Goal: Task Accomplishment & Management: Use online tool/utility

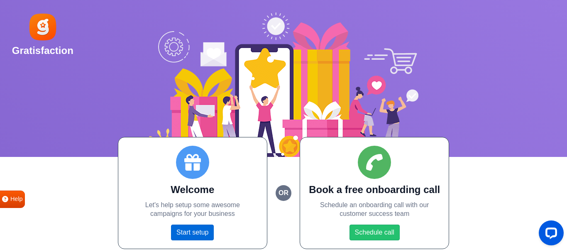
click at [197, 232] on link "Start setup" at bounding box center [192, 233] width 43 height 16
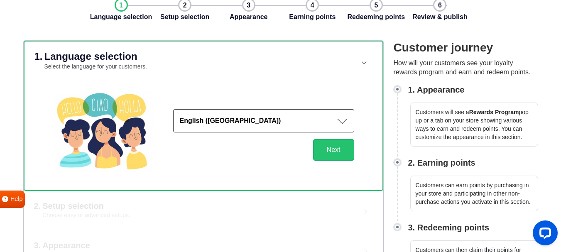
scroll to position [45, 0]
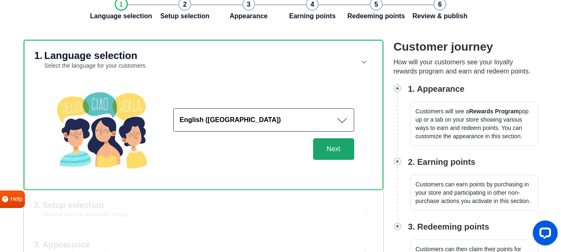
click at [334, 149] on button "Next" at bounding box center [333, 149] width 41 height 22
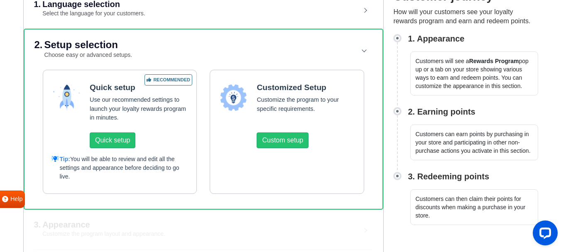
scroll to position [109, 0]
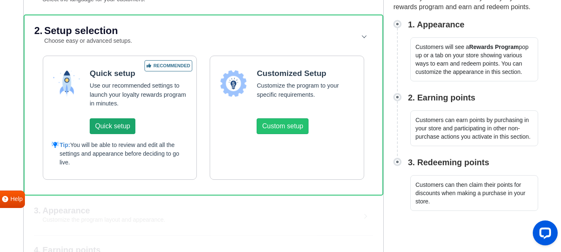
click at [120, 125] on button "Quick setup" at bounding box center [113, 126] width 46 height 16
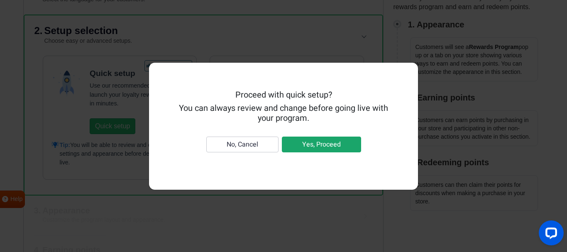
click at [305, 144] on button "Yes, Proceed" at bounding box center [321, 145] width 79 height 16
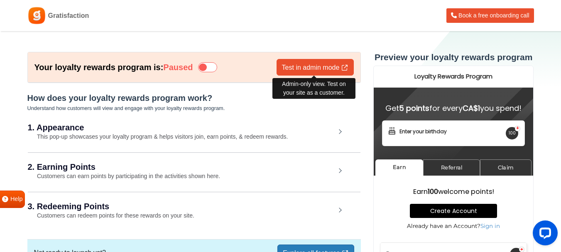
click at [325, 70] on link "Test in admin mode" at bounding box center [314, 67] width 77 height 17
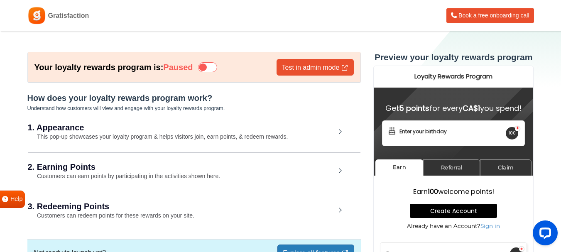
click at [110, 144] on div "1. Appearance This pop-up showcases your loyalty program & helps visitors join,…" at bounding box center [194, 132] width 332 height 38
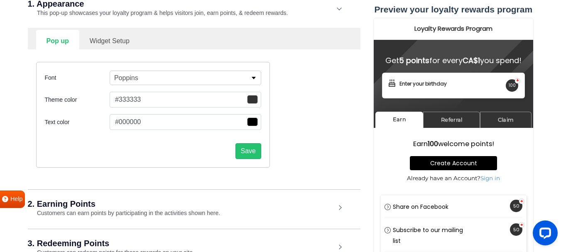
scroll to position [124, 0]
click at [100, 37] on link "Widget Setup" at bounding box center [109, 39] width 61 height 20
select select "right"
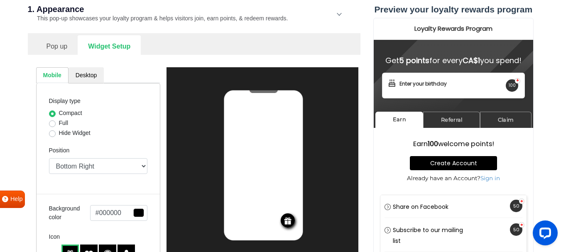
scroll to position [117, 0]
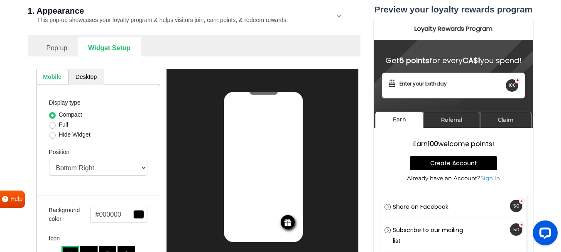
click at [59, 44] on link "Pop up" at bounding box center [57, 47] width 42 height 20
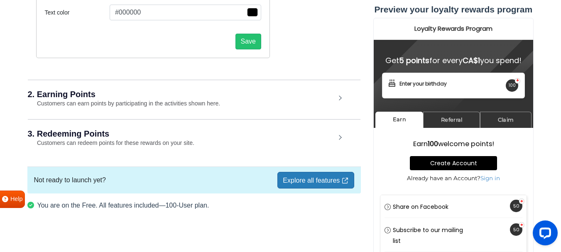
scroll to position [240, 0]
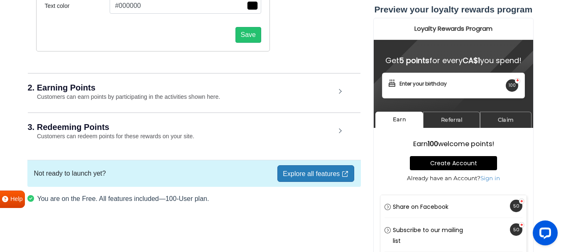
click at [114, 99] on small "Customers can earn points by participating in the activities shown here." at bounding box center [124, 96] width 193 height 7
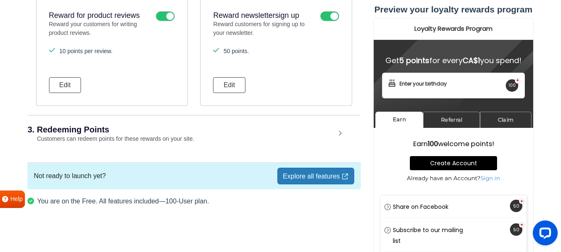
scroll to position [704, 0]
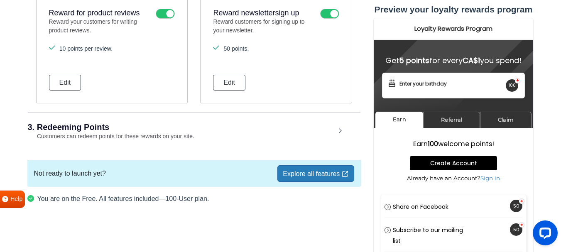
click at [110, 124] on h2 "3. Redeeming Points" at bounding box center [182, 127] width 308 height 8
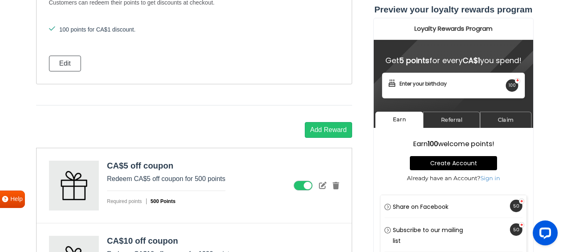
scroll to position [881, 0]
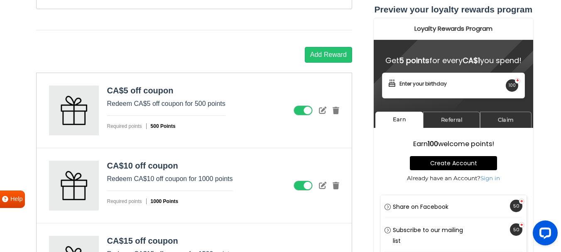
click at [110, 124] on span "Required points" at bounding box center [126, 126] width 39 height 6
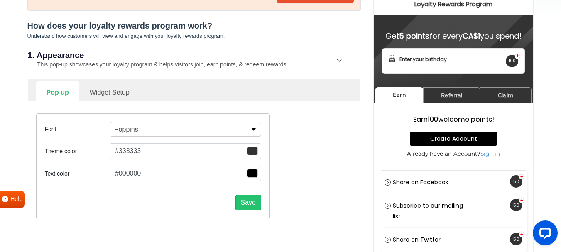
scroll to position [0, 0]
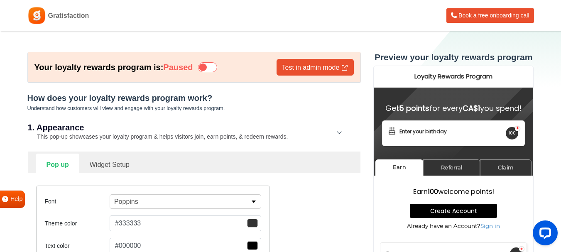
click at [340, 135] on div "1. Appearance This pop-up showcases your loyalty program & helps visitors join,…" at bounding box center [194, 132] width 332 height 38
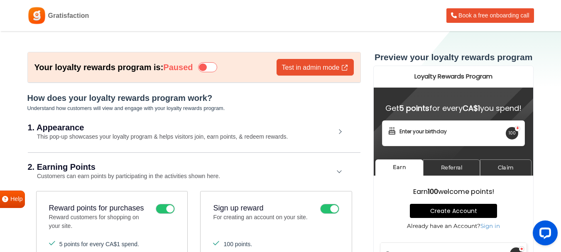
click at [342, 174] on div "2. Earning Points Customers can earn points by participating in the activities …" at bounding box center [194, 171] width 332 height 39
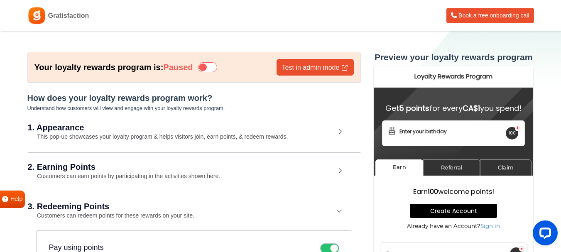
click at [339, 209] on div "3. Redeeming Points Customers can redeem points for these rewards on your site." at bounding box center [194, 211] width 332 height 39
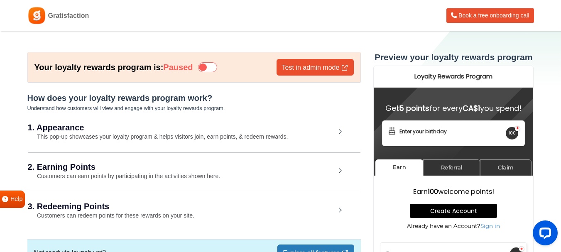
scroll to position [79, 0]
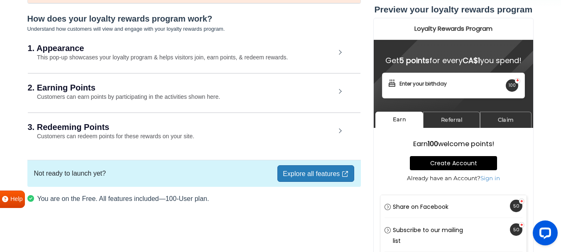
click at [330, 172] on link "Explore all features" at bounding box center [315, 173] width 76 height 17
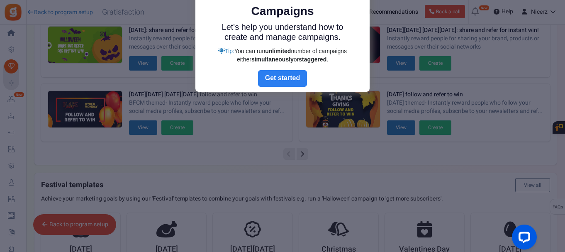
click at [288, 75] on link "Next" at bounding box center [282, 78] width 49 height 17
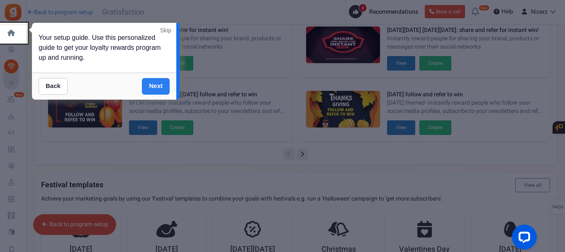
click at [158, 88] on link "Next" at bounding box center [156, 86] width 28 height 17
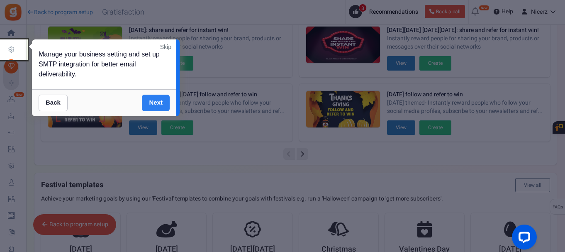
click at [153, 103] on link "Next" at bounding box center [156, 103] width 28 height 17
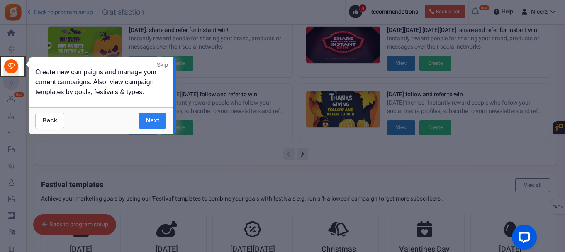
click at [156, 114] on link "Next" at bounding box center [153, 120] width 28 height 17
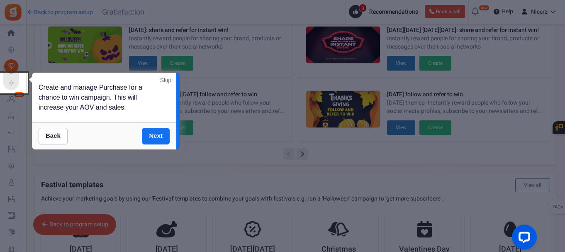
click at [164, 79] on link "Skip" at bounding box center [165, 80] width 11 height 8
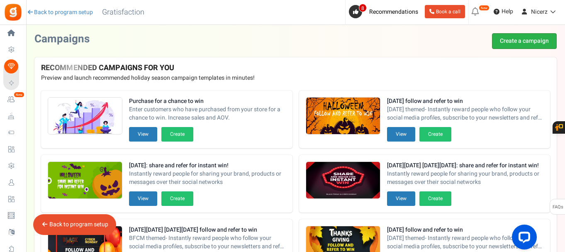
click at [535, 35] on link "Create a campaign" at bounding box center [524, 41] width 65 height 16
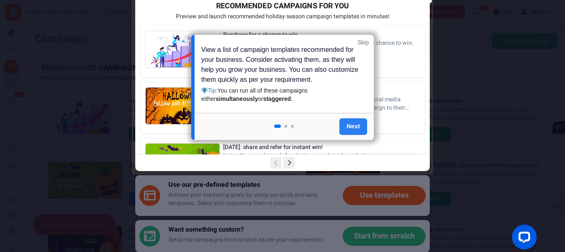
click at [354, 127] on link "Next" at bounding box center [353, 126] width 28 height 17
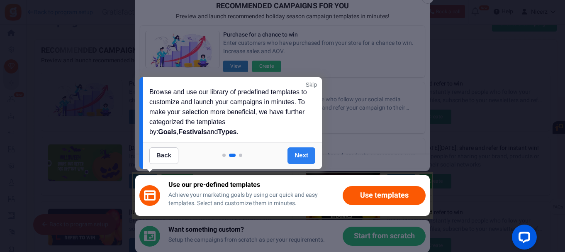
scroll to position [20, 0]
click at [293, 159] on link "Next" at bounding box center [302, 155] width 28 height 17
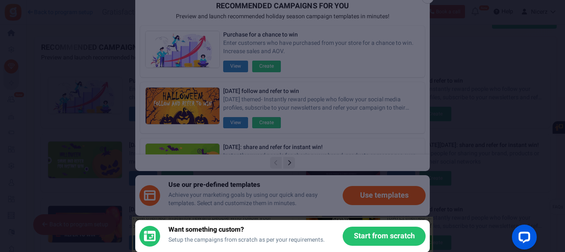
scroll to position [143, 0]
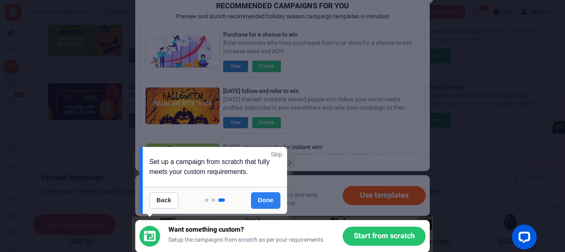
click at [259, 202] on link "Done" at bounding box center [266, 200] width 30 height 17
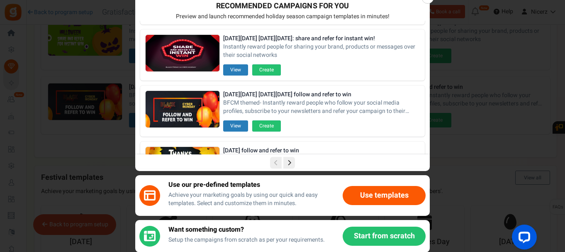
scroll to position [165, 0]
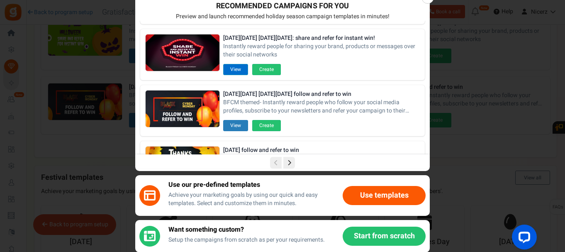
click at [242, 68] on button "View" at bounding box center [235, 69] width 25 height 11
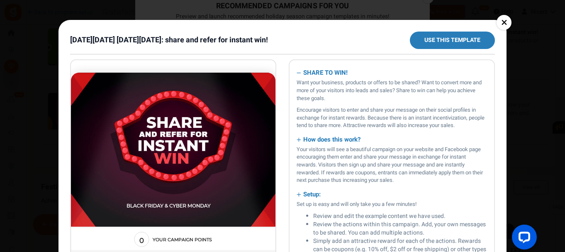
scroll to position [0, 0]
drag, startPoint x: 500, startPoint y: 20, endPoint x: 500, endPoint y: 28, distance: 7.9
click at [500, 20] on link "×" at bounding box center [504, 22] width 15 height 15
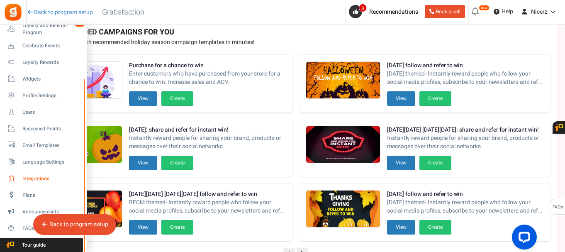
scroll to position [41, 0]
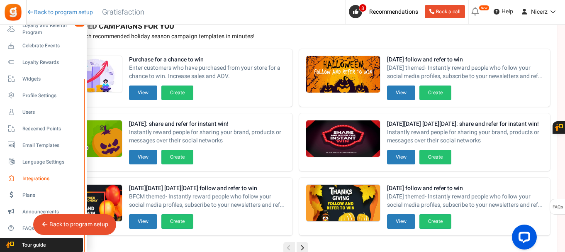
click at [38, 179] on span "Integrations" at bounding box center [51, 178] width 58 height 7
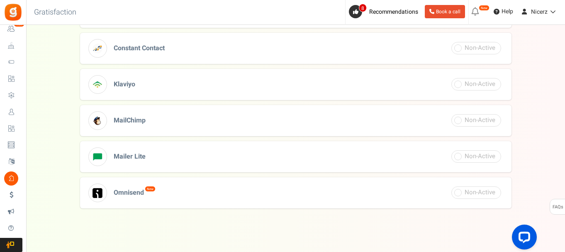
scroll to position [372, 0]
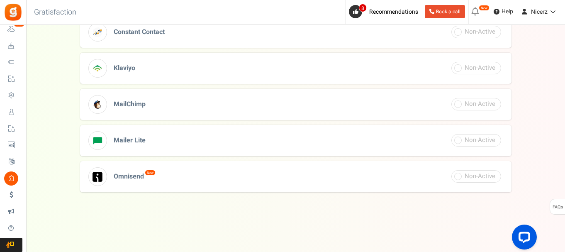
click at [160, 99] on h3 "MailChimp" at bounding box center [296, 104] width 432 height 31
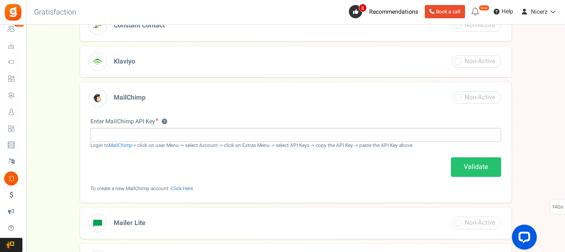
scroll to position [242, 0]
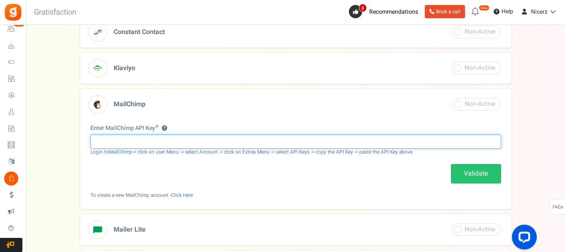
click at [217, 140] on input "text" at bounding box center [295, 141] width 411 height 14
paste input "b777db94fa00ecbb90178de009c9ac65-us20"
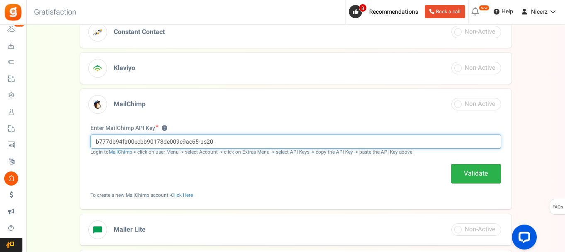
type input "b777db94fa00ecbb90178de009c9ac65-us20"
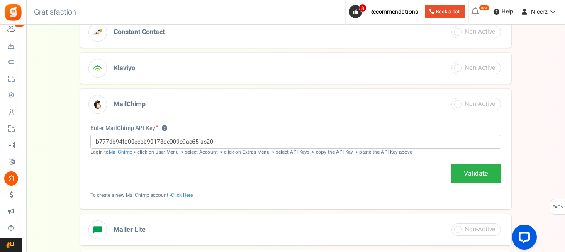
click at [484, 183] on link "Validate" at bounding box center [476, 174] width 50 height 20
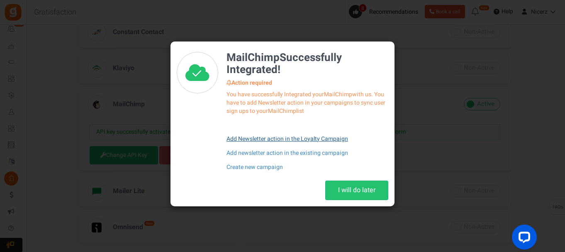
click at [294, 138] on link "Add Newsletter action in the Loyalty Campaign" at bounding box center [308, 139] width 162 height 14
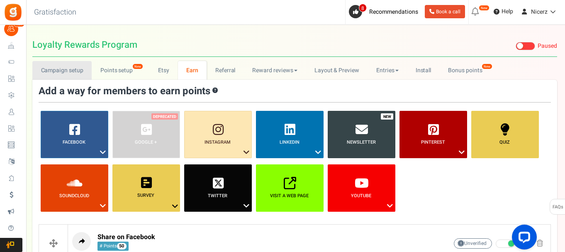
click at [51, 70] on link "Campaign setup" at bounding box center [61, 70] width 59 height 19
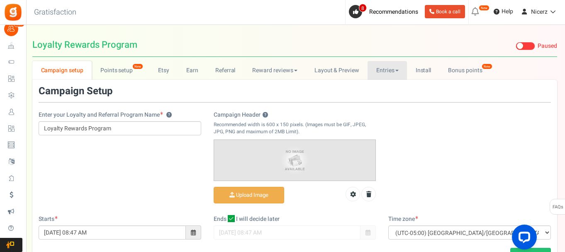
click at [395, 73] on link "Entries" at bounding box center [387, 70] width 39 height 19
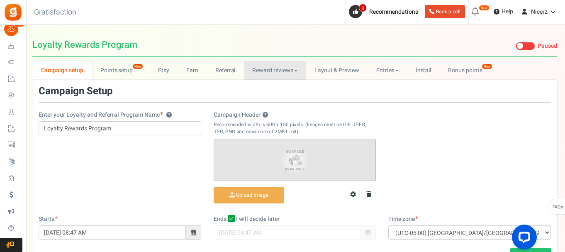
click at [289, 68] on link "Reward reviews" at bounding box center [275, 70] width 62 height 19
drag, startPoint x: 288, startPoint y: 68, endPoint x: 249, endPoint y: 63, distance: 39.0
click at [287, 68] on link "Reward reviews" at bounding box center [275, 70] width 62 height 19
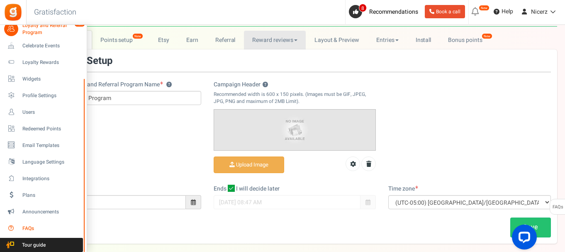
scroll to position [41, 0]
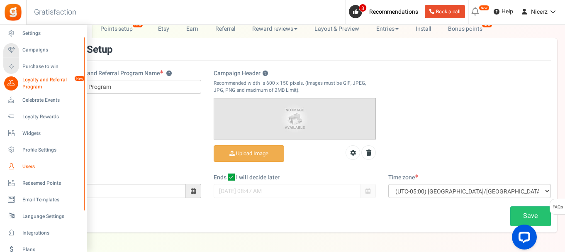
click at [44, 169] on span "Users" at bounding box center [51, 166] width 58 height 7
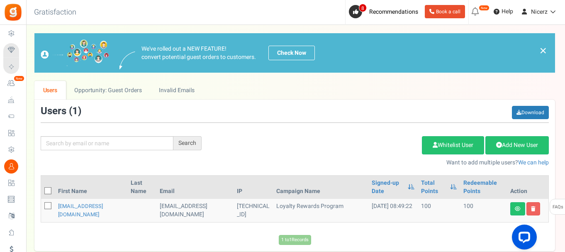
click at [435, 11] on link "Book a call" at bounding box center [445, 11] width 40 height 13
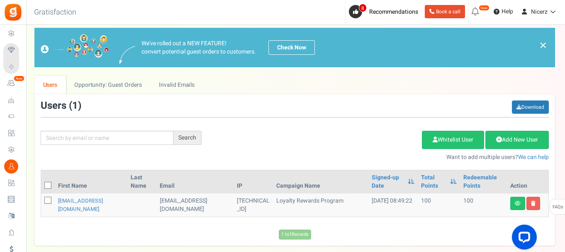
scroll to position [41, 0]
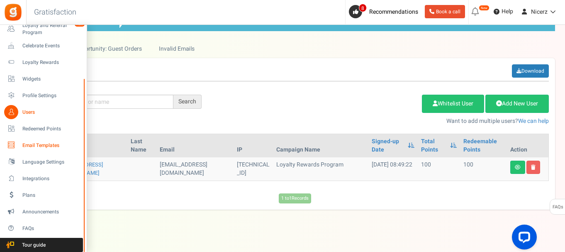
click at [36, 145] on span "Email Templates" at bounding box center [51, 145] width 58 height 7
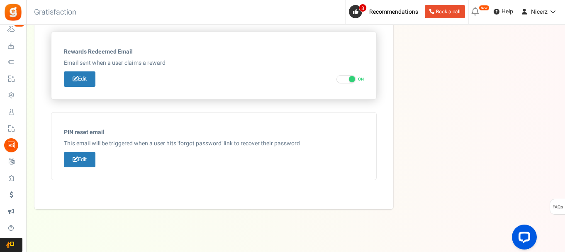
scroll to position [513, 0]
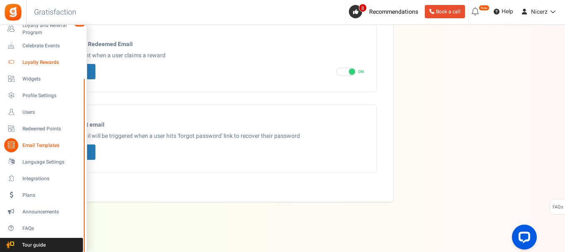
click at [27, 61] on span "Loyalty Rewards" at bounding box center [51, 62] width 58 height 7
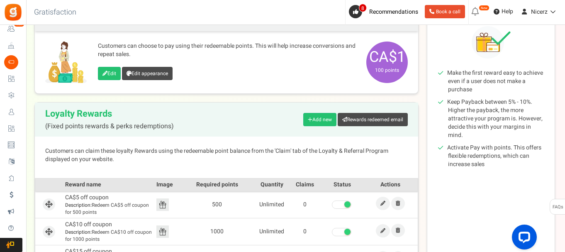
scroll to position [96, 0]
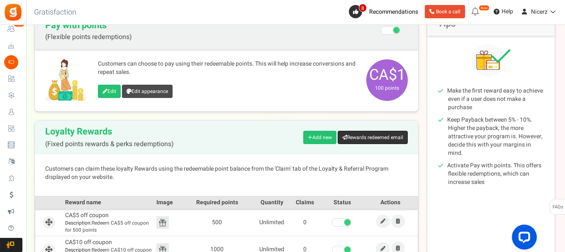
click at [348, 135] on link "Rewards redeemed email" at bounding box center [373, 137] width 70 height 13
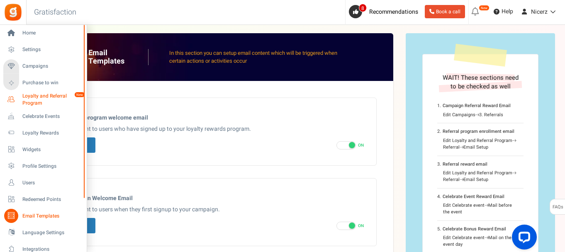
click at [47, 99] on span "Loyalty and Referral Program" at bounding box center [52, 100] width 61 height 14
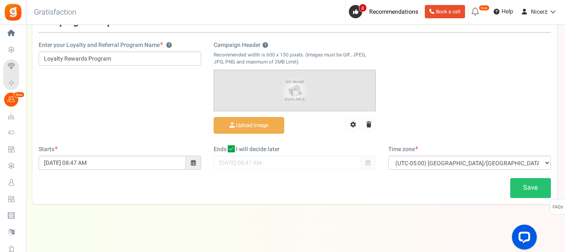
scroll to position [72, 0]
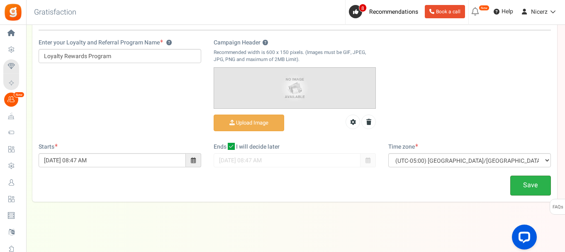
click at [532, 188] on link "Save" at bounding box center [530, 186] width 41 height 20
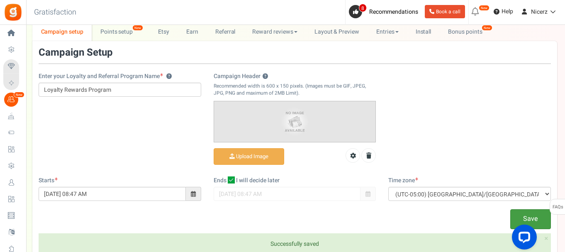
scroll to position [0, 0]
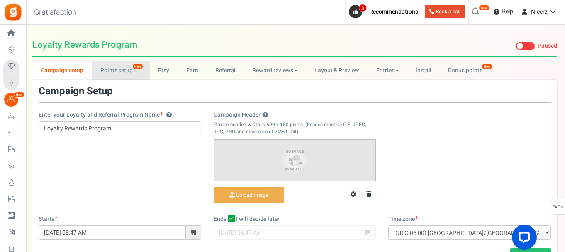
click at [122, 72] on link "Points setup New" at bounding box center [121, 70] width 58 height 19
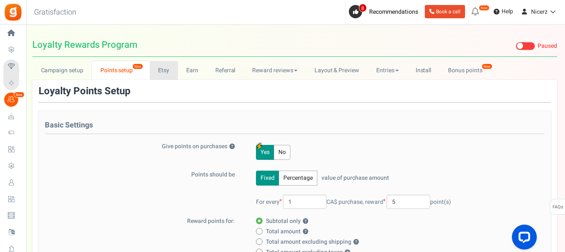
click at [161, 71] on link "Etsy" at bounding box center [164, 70] width 28 height 19
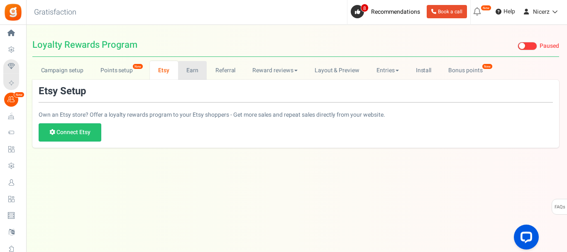
click at [194, 69] on link "Earn" at bounding box center [192, 70] width 29 height 19
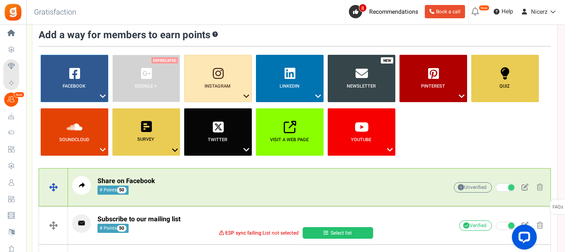
scroll to position [41, 0]
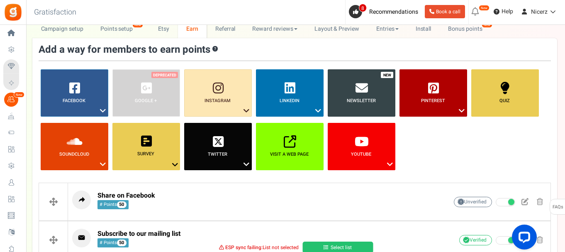
click at [342, 83] on link "Newsletter" at bounding box center [362, 92] width 68 height 47
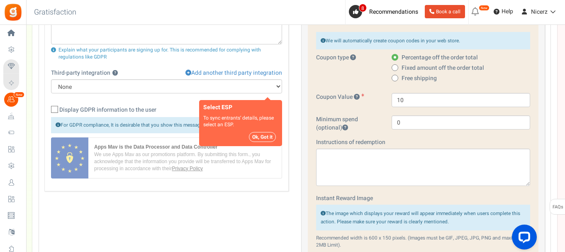
scroll to position [332, 0]
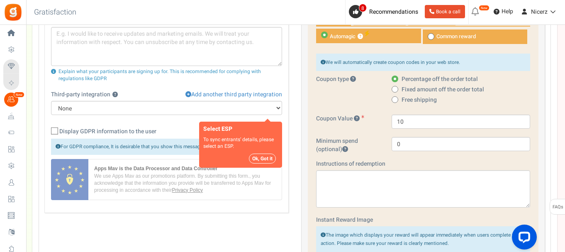
click at [264, 157] on button "Ok, Got it" at bounding box center [262, 159] width 27 height 10
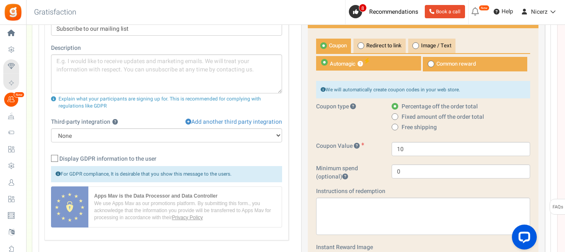
scroll to position [290, 0]
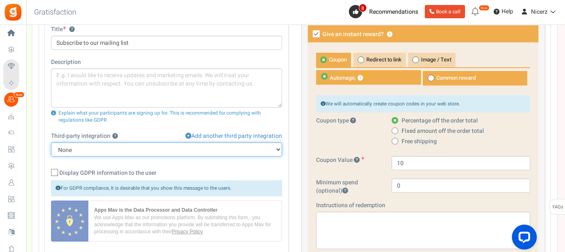
click at [234, 151] on select "None MailChimp" at bounding box center [166, 149] width 231 height 14
select select "3"
click at [51, 142] on select "None MailChimp" at bounding box center [166, 149] width 231 height 14
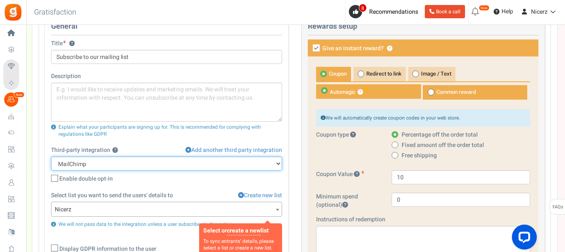
scroll to position [249, 0]
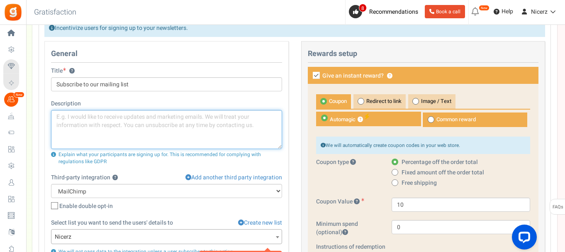
click at [153, 128] on textarea at bounding box center [166, 129] width 231 height 39
type textarea "Join the GlowUp"
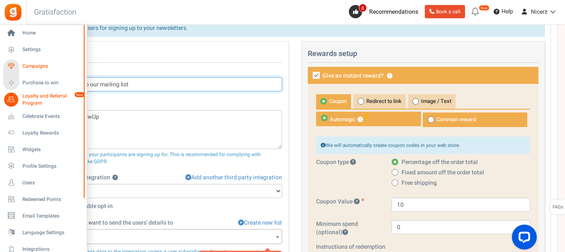
drag, startPoint x: 131, startPoint y: 85, endPoint x: 11, endPoint y: 73, distance: 120.6
click at [12, 73] on div "Home Settings Campaigns Purchase to win Loyalty and Referral Program New Celebr…" at bounding box center [282, 255] width 564 height 959
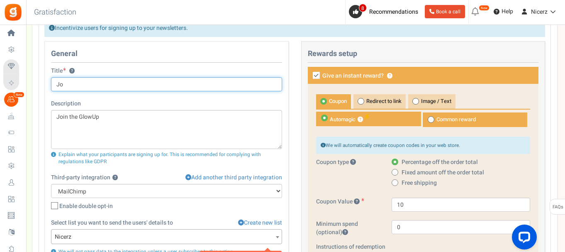
type input "J"
type input "Nicerz Reward Club"
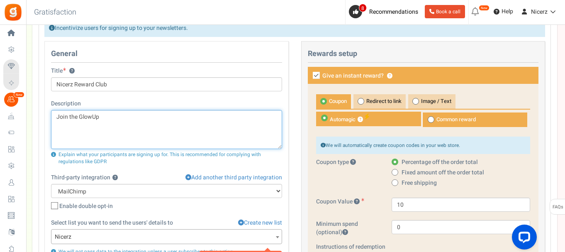
click at [100, 117] on textarea "Join the GlowUp" at bounding box center [166, 129] width 231 height 39
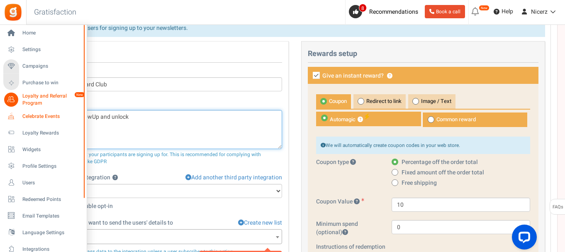
drag, startPoint x: 138, startPoint y: 112, endPoint x: 24, endPoint y: 113, distance: 114.1
click at [24, 113] on div "Home Settings Campaigns Purchase to win Loyalty and Referral Program New Celebr…" at bounding box center [282, 255] width 564 height 959
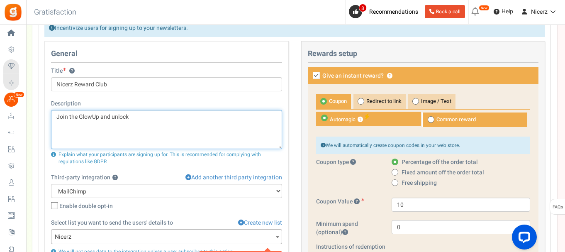
click at [138, 122] on textarea "Join the GlowUp and unlock" at bounding box center [166, 129] width 231 height 39
paste textarea "Earn Nicerz® points, unlock exclusive rewards."
click at [57, 124] on textarea "Join the GlowUp - Subscribe to Earn Nicerz® points, unlock exclusive rewards! G…" at bounding box center [166, 129] width 231 height 39
click at [139, 126] on textarea "Join the GlowUp - Subscribe to Earn Nicerz® points, unlock exclusive rewards! G…" at bounding box center [166, 129] width 231 height 39
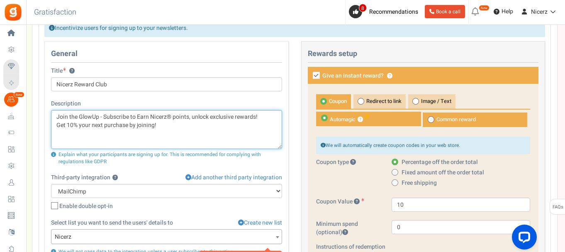
click at [56, 123] on textarea "Join the GlowUp - Subscribe to Earn Nicerz® points, unlock exclusive rewards! G…" at bounding box center [166, 129] width 231 height 39
drag, startPoint x: 105, startPoint y: 126, endPoint x: 194, endPoint y: 128, distance: 89.2
click at [193, 128] on textarea "Join the GlowUp - Subscribe to Earn Nicerz® points, unlock exclusive rewards! B…" at bounding box center [166, 129] width 231 height 39
drag, startPoint x: 93, startPoint y: 125, endPoint x: 47, endPoint y: 124, distance: 46.5
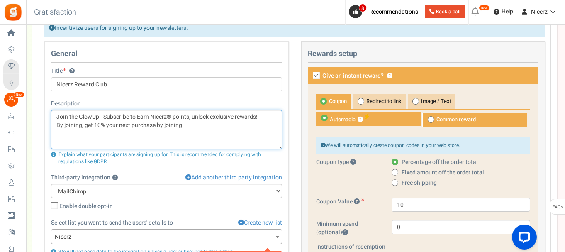
click at [47, 124] on div "General Title ? Nicerz Reward Club Description Join the GlowUp - Subscribe to E…" at bounding box center [166, 199] width 244 height 316
click at [78, 126] on textarea "Join the GlowUp - Subscribe to Earn Nicerz® points, unlock exclusive rewards! G…" at bounding box center [166, 129] width 231 height 39
drag, startPoint x: 139, startPoint y: 125, endPoint x: 166, endPoint y: 125, distance: 26.6
click at [166, 125] on textarea "Join the GlowUp - Subscribe to Earn Nicerz® points, unlock exclusive rewards! G…" at bounding box center [166, 129] width 231 height 39
click at [171, 130] on textarea "Join the GlowUp - Subscribe to Earn Nicerz® points, unlock exclusive rewards! G…" at bounding box center [166, 129] width 231 height 39
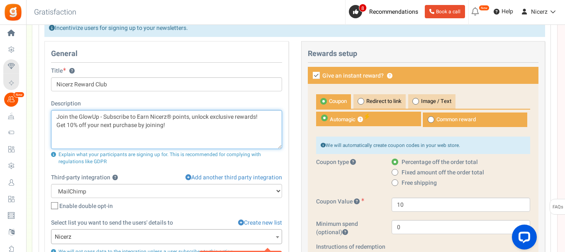
click at [181, 128] on textarea "Join the GlowUp - Subscribe to Earn Nicerz® points, unlock exclusive rewards! G…" at bounding box center [166, 129] width 231 height 39
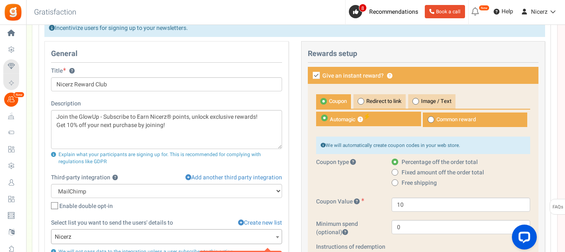
click at [153, 180] on div "None MailChimp Select ESP To sync entrants’ details, please select an ESP. Ok, …" at bounding box center [166, 214] width 231 height 82
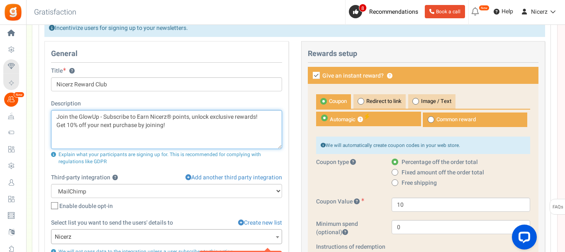
click at [136, 126] on textarea "Join the GlowUp - Subscribe to Earn Nicerz® points, unlock exclusive rewards! G…" at bounding box center [166, 129] width 231 height 39
type textarea "Join the GlowUp - Subscribe to Earn Nicerz® points, unlock exclusive rewards! G…"
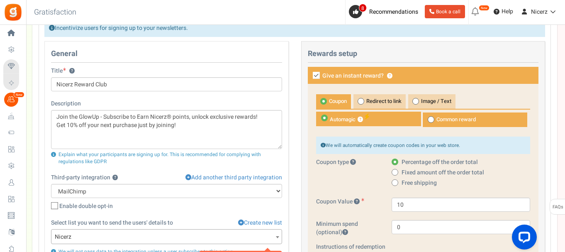
click at [172, 178] on div "None MailChimp Select ESP To sync entrants’ details, please select an ESP. Ok, …" at bounding box center [166, 214] width 231 height 82
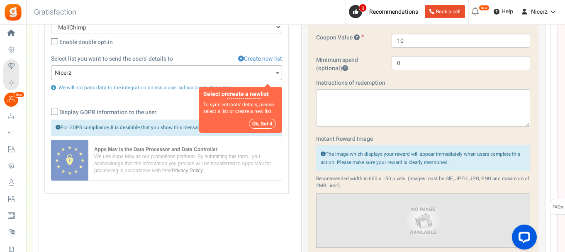
scroll to position [415, 0]
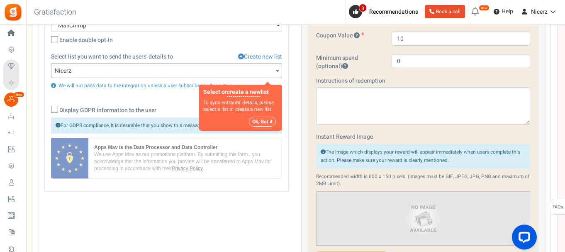
click at [263, 122] on button "Ok, Got it" at bounding box center [262, 122] width 27 height 10
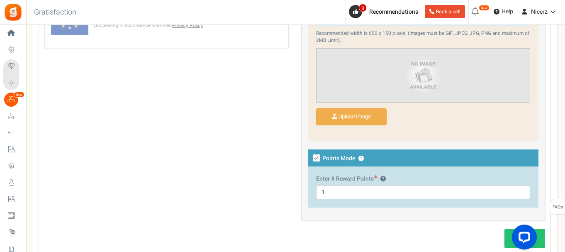
scroll to position [581, 0]
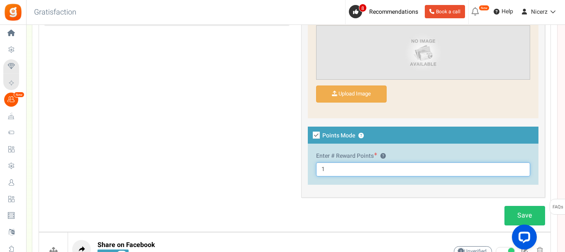
click at [332, 169] on input "1" at bounding box center [423, 169] width 215 height 14
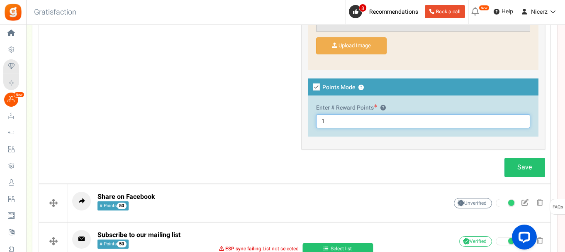
scroll to position [622, 0]
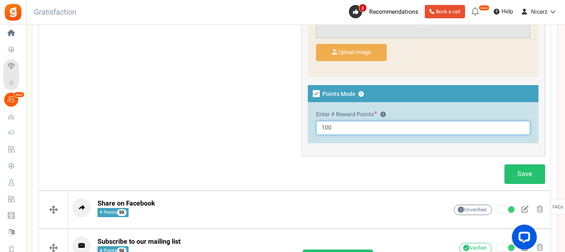
type input "100"
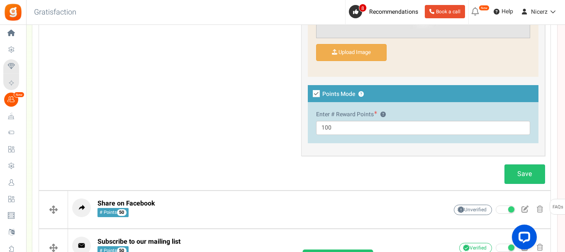
click at [302, 165] on div "Save" at bounding box center [294, 174] width 513 height 20
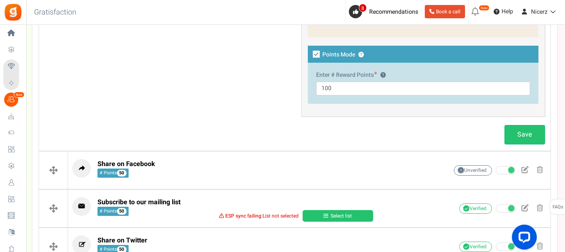
scroll to position [664, 0]
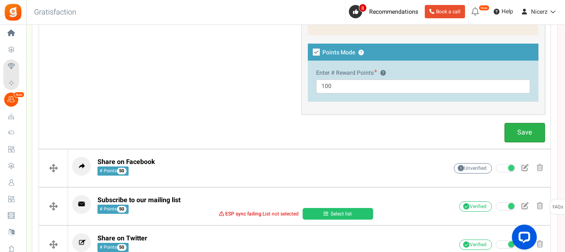
click at [513, 130] on link "Save" at bounding box center [525, 133] width 41 height 20
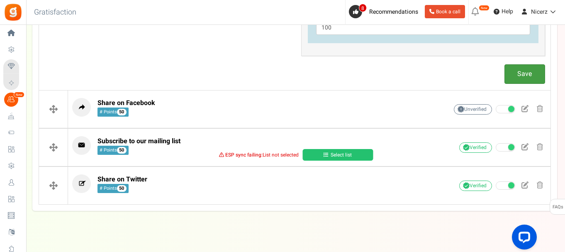
scroll to position [732, 0]
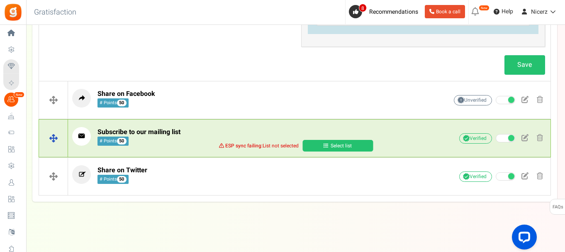
click at [318, 148] on link "Select list" at bounding box center [338, 146] width 71 height 12
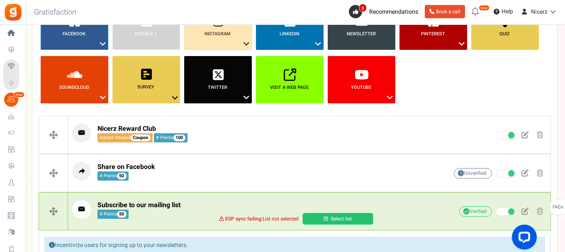
scroll to position [87, 0]
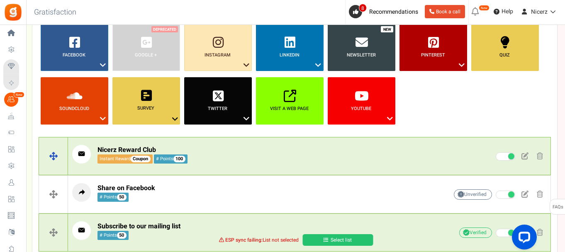
click at [426, 144] on div "Nicerz Reward Club Instant Reward Coupon # Points 100 Sync with your ESP Activa…" at bounding box center [309, 156] width 483 height 31
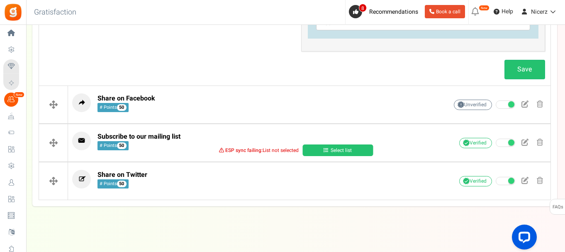
scroll to position [732, 0]
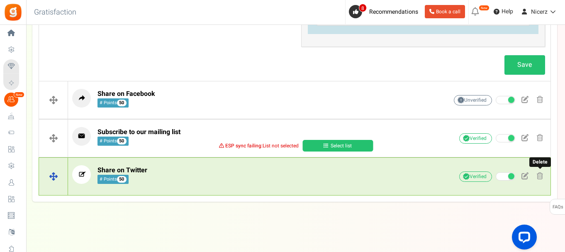
click at [541, 176] on span at bounding box center [540, 175] width 6 height 7
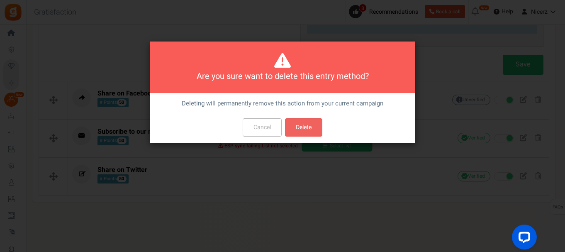
scroll to position [0, 0]
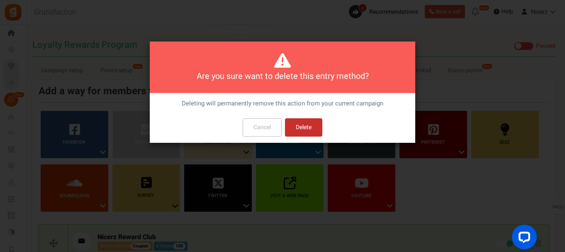
click at [310, 127] on button "Delete" at bounding box center [303, 127] width 37 height 18
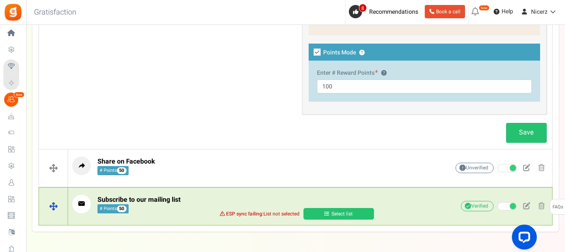
scroll to position [694, 0]
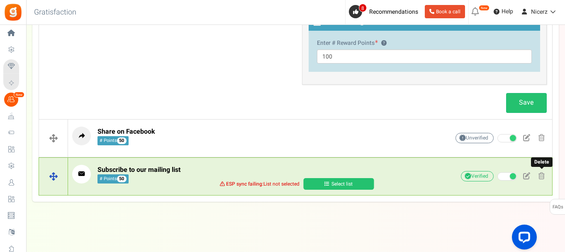
click at [543, 178] on span at bounding box center [542, 175] width 6 height 7
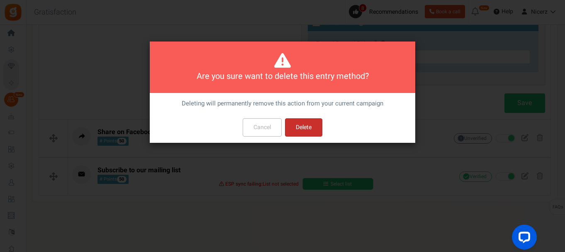
scroll to position [0, 0]
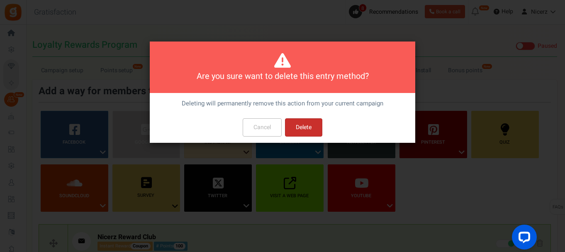
click at [300, 127] on button "Delete" at bounding box center [303, 127] width 37 height 18
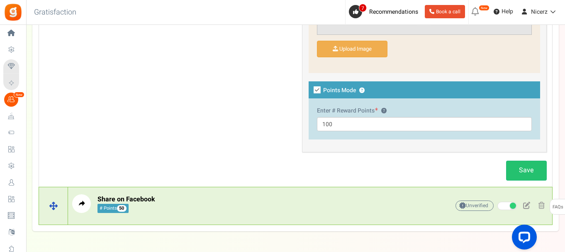
scroll to position [656, 0]
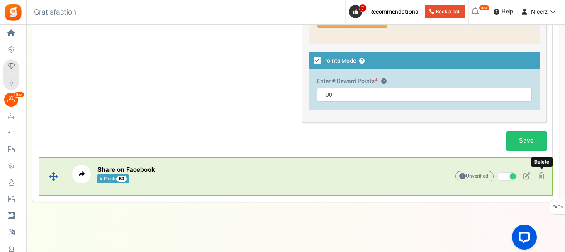
click at [543, 178] on span at bounding box center [542, 175] width 6 height 7
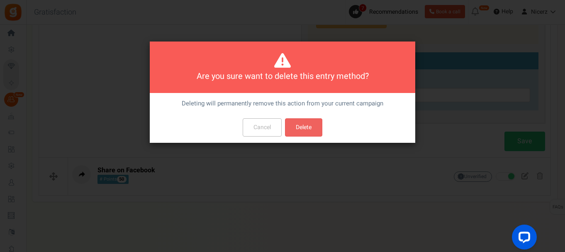
scroll to position [0, 0]
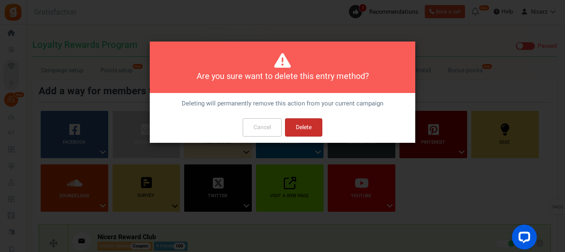
click at [305, 124] on button "Delete" at bounding box center [303, 127] width 37 height 18
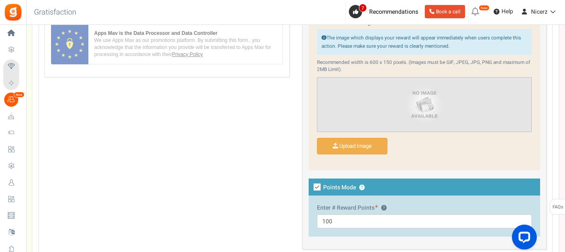
scroll to position [618, 0]
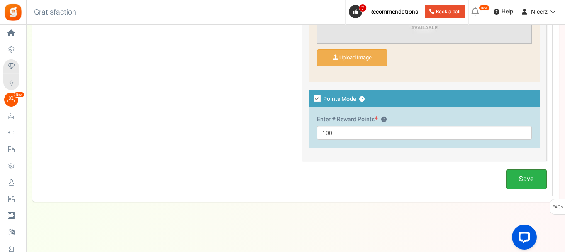
click at [535, 181] on link "Save" at bounding box center [526, 179] width 41 height 20
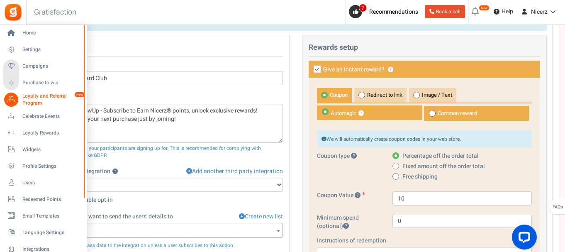
scroll to position [244, 0]
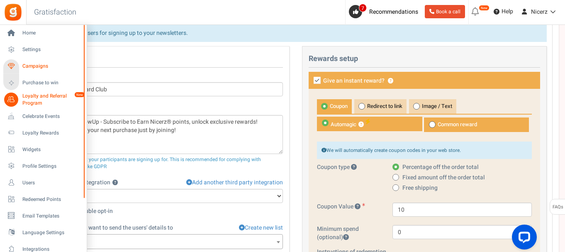
click at [28, 66] on span "Campaigns" at bounding box center [51, 66] width 58 height 7
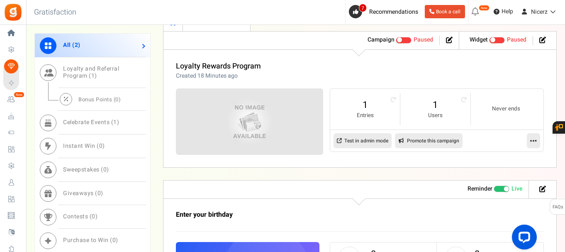
scroll to position [436, 0]
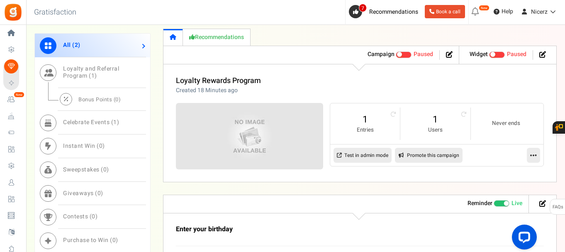
click at [538, 160] on link at bounding box center [533, 155] width 13 height 15
click at [378, 154] on link "Test in admin mode" at bounding box center [363, 155] width 58 height 15
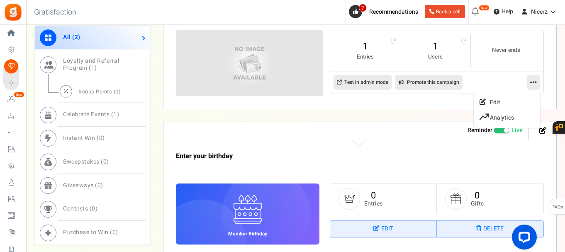
scroll to position [478, 0]
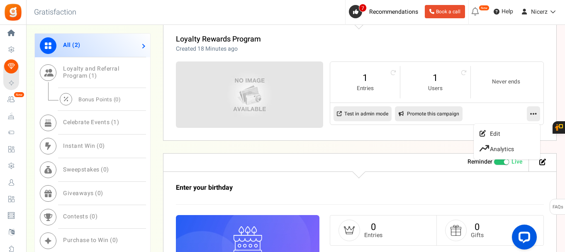
click at [413, 116] on link "Promote this campaign" at bounding box center [429, 113] width 68 height 15
type input "[URL][DOMAIN_NAME]"
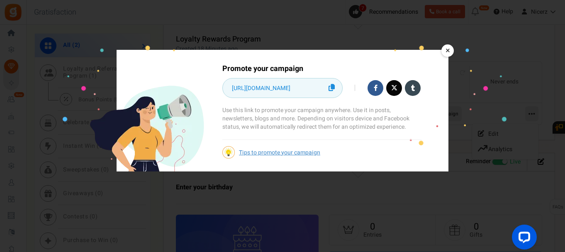
click at [333, 86] on icon at bounding box center [332, 87] width 6 height 7
